Goal: Task Accomplishment & Management: Use online tool/utility

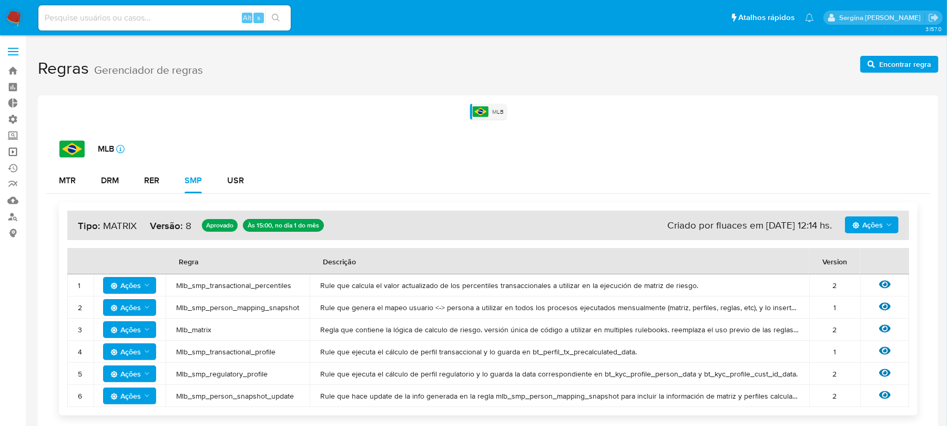
click at [12, 154] on link "Operações em massa" at bounding box center [62, 152] width 125 height 16
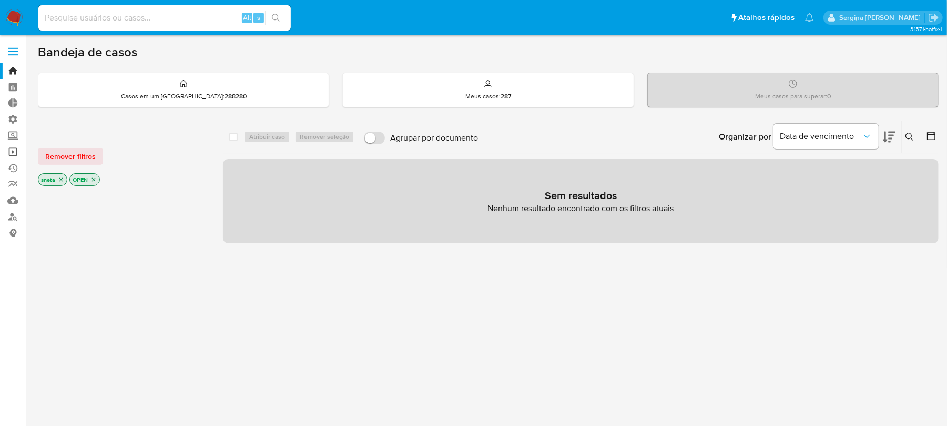
click at [17, 149] on link "Operações em massa" at bounding box center [62, 152] width 125 height 16
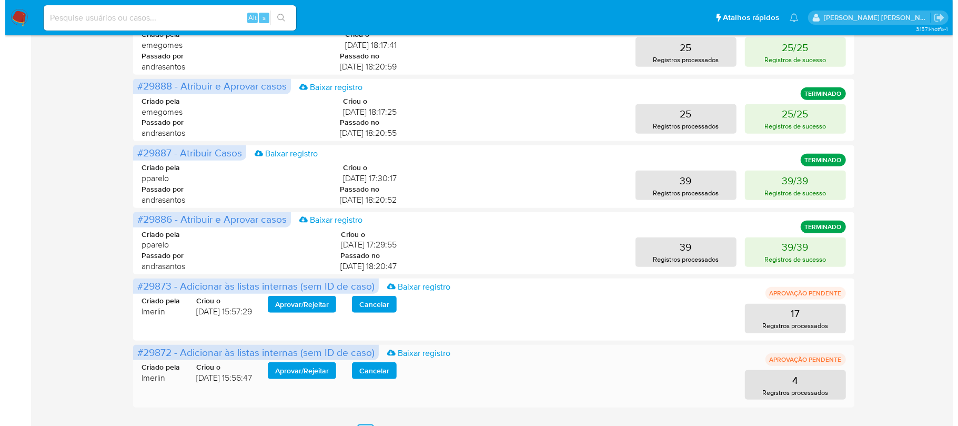
scroll to position [478, 0]
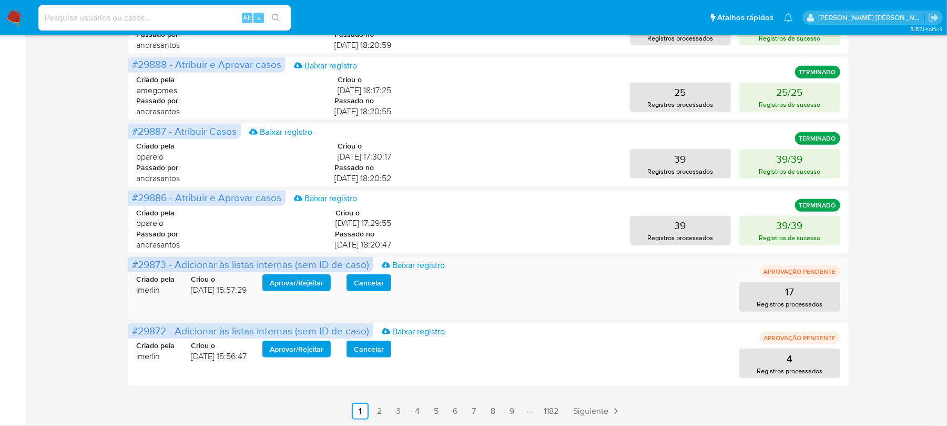
click at [300, 285] on span "Aprovar / Rejeitar" at bounding box center [297, 282] width 54 height 15
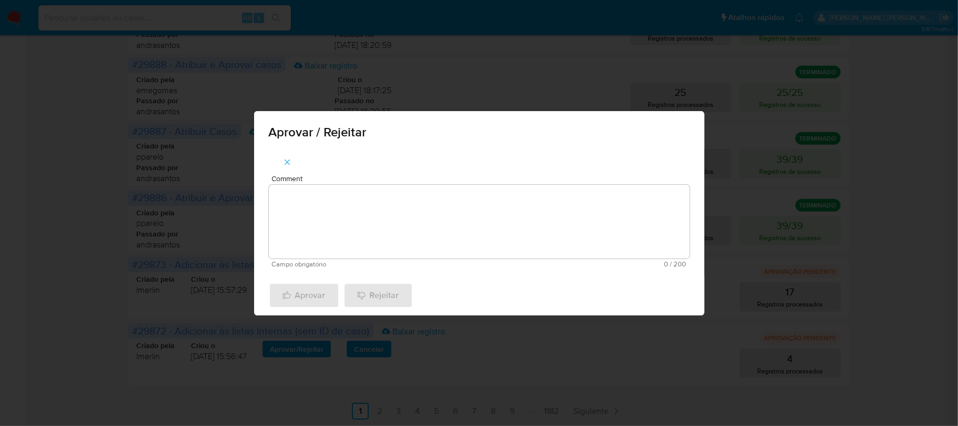
click at [347, 197] on textarea "Comment" at bounding box center [479, 222] width 421 height 74
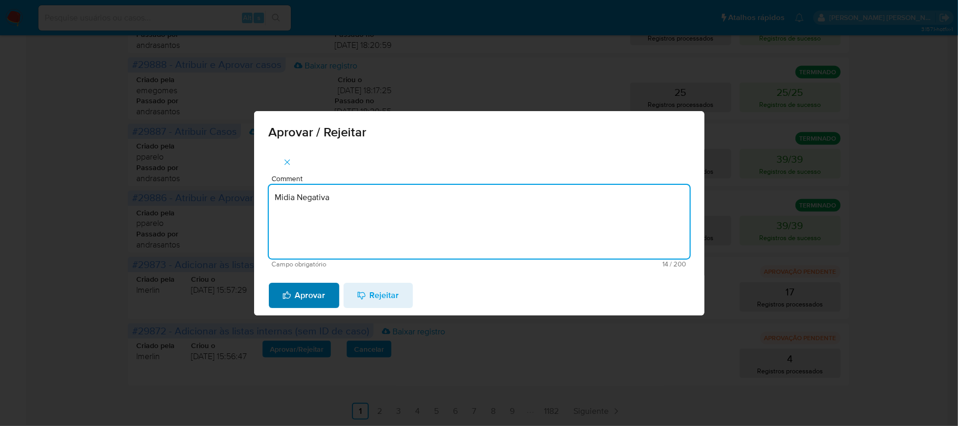
type textarea "Midia Negativa"
click at [308, 289] on span "Aprovar" at bounding box center [303, 295] width 43 height 23
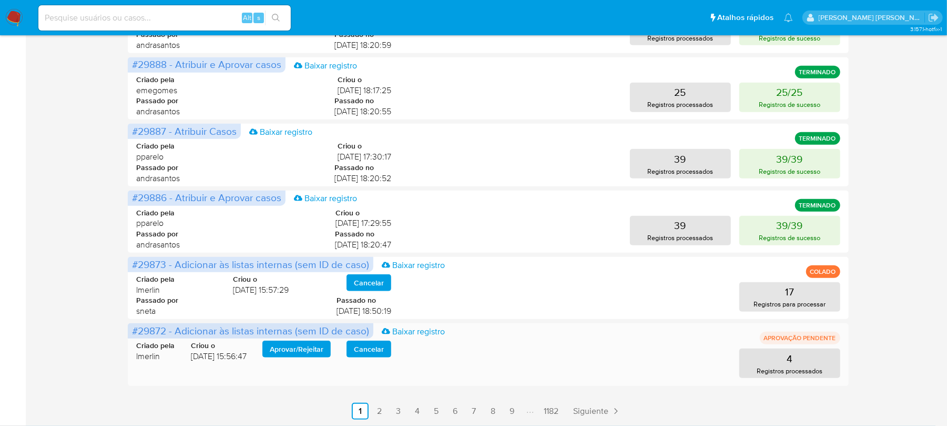
click at [300, 349] on span "Aprovar / Rejeitar" at bounding box center [297, 348] width 54 height 15
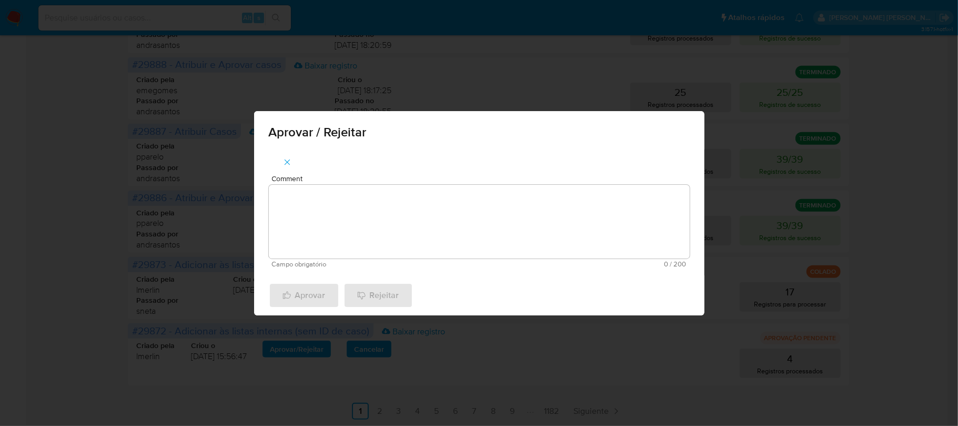
click at [339, 215] on textarea "Comment" at bounding box center [479, 222] width 421 height 74
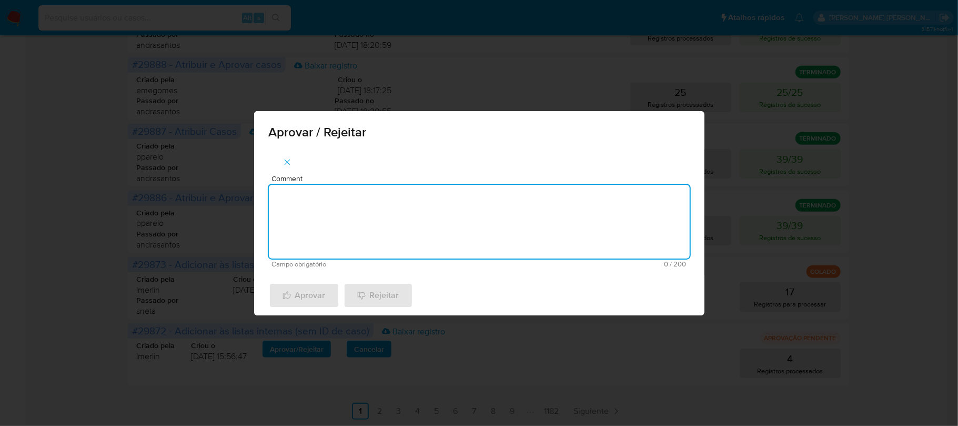
paste textarea "De acordo com a recusa do relacionamento com o PEP/RCA"
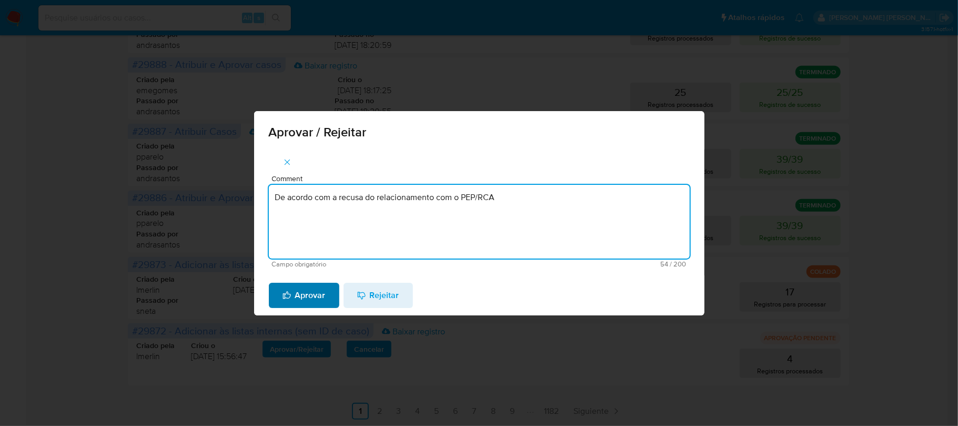
type textarea "De acordo com a recusa do relacionamento com o PEP/RCA"
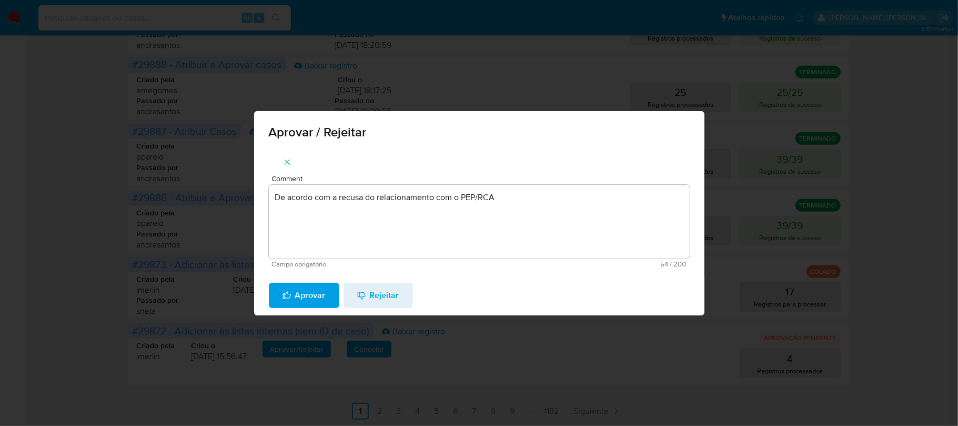
click at [318, 290] on span "Aprovar" at bounding box center [303, 295] width 43 height 23
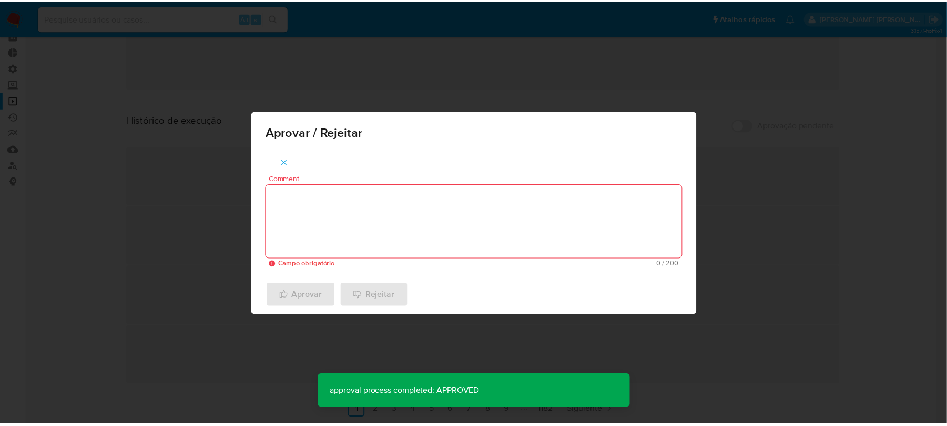
scroll to position [53, 0]
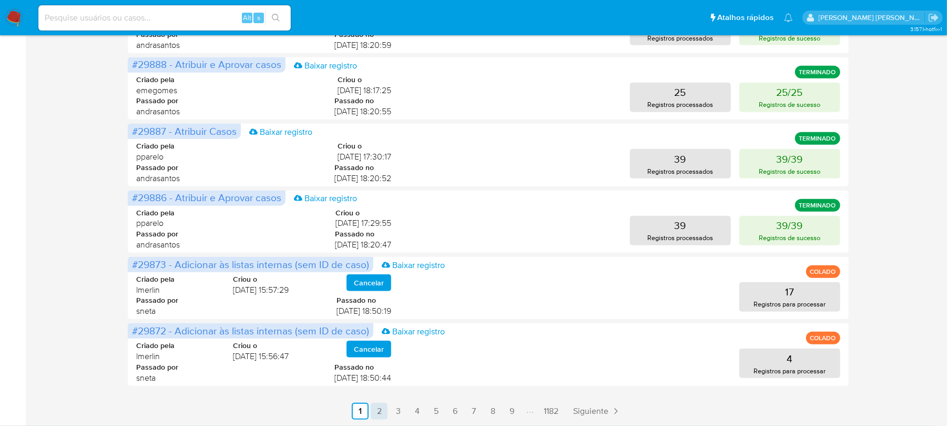
click at [384, 409] on link "2" at bounding box center [379, 410] width 17 height 17
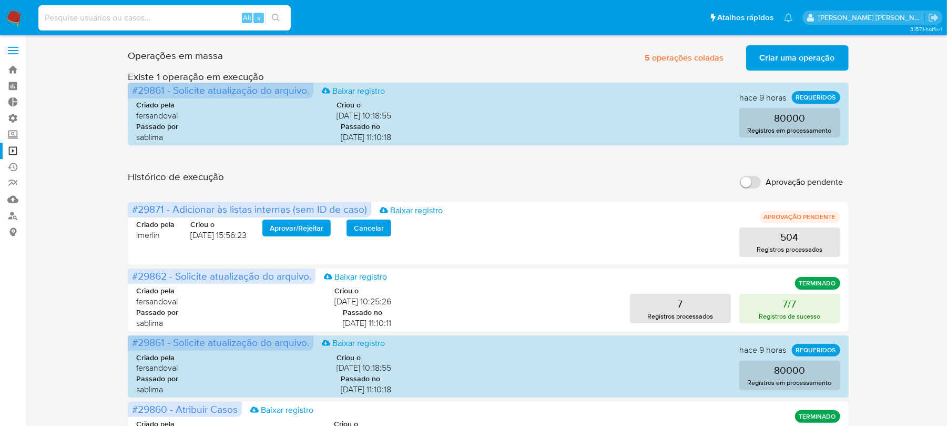
scroll to position [0, 0]
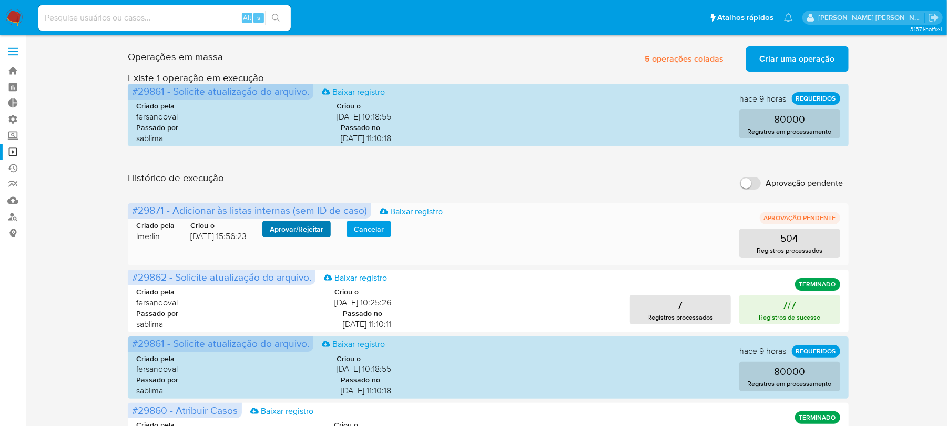
click at [316, 227] on span "Aprovar / Rejeitar" at bounding box center [297, 228] width 54 height 15
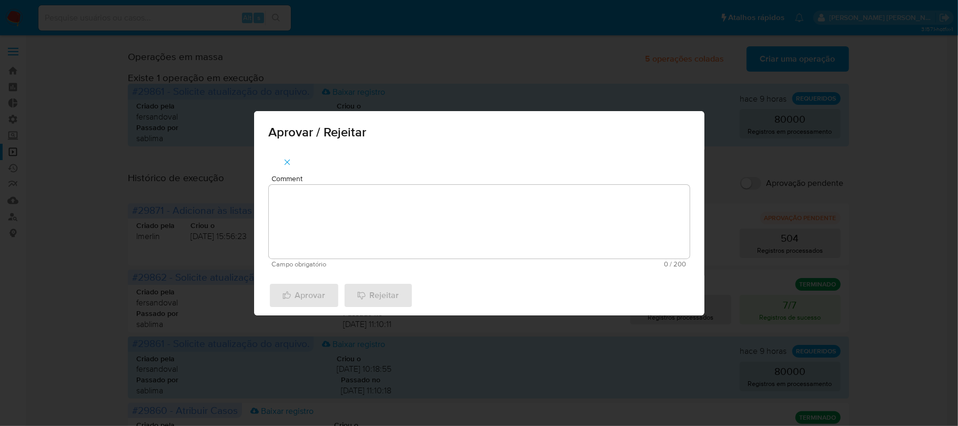
click at [381, 217] on textarea "Comment" at bounding box center [479, 222] width 421 height 74
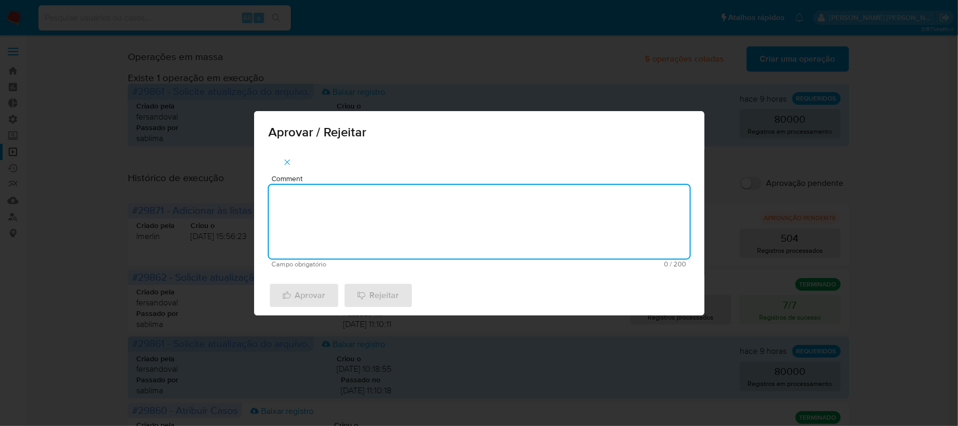
paste textarea "De acordo com a manutenção do Relacionamento com o PEP/RCA"
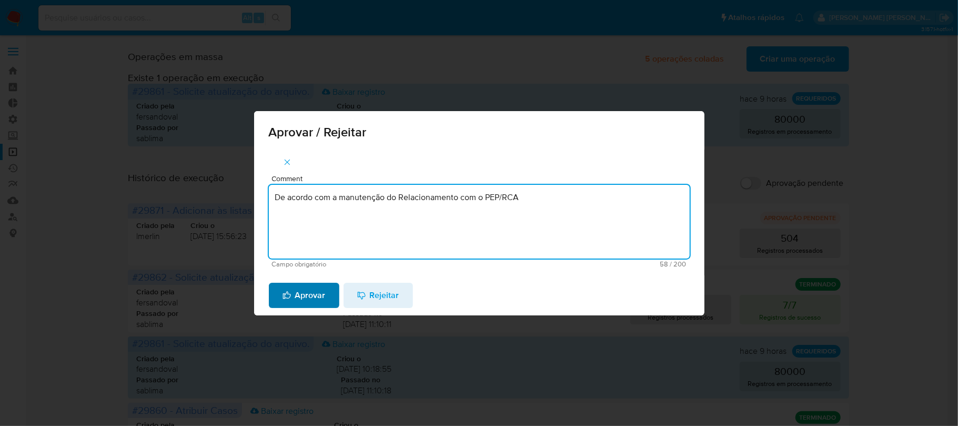
type textarea "De acordo com a manutenção do Relacionamento com o PEP/RCA"
click at [317, 294] on span "Aprovar" at bounding box center [303, 295] width 43 height 23
